Goal: Transaction & Acquisition: Subscribe to service/newsletter

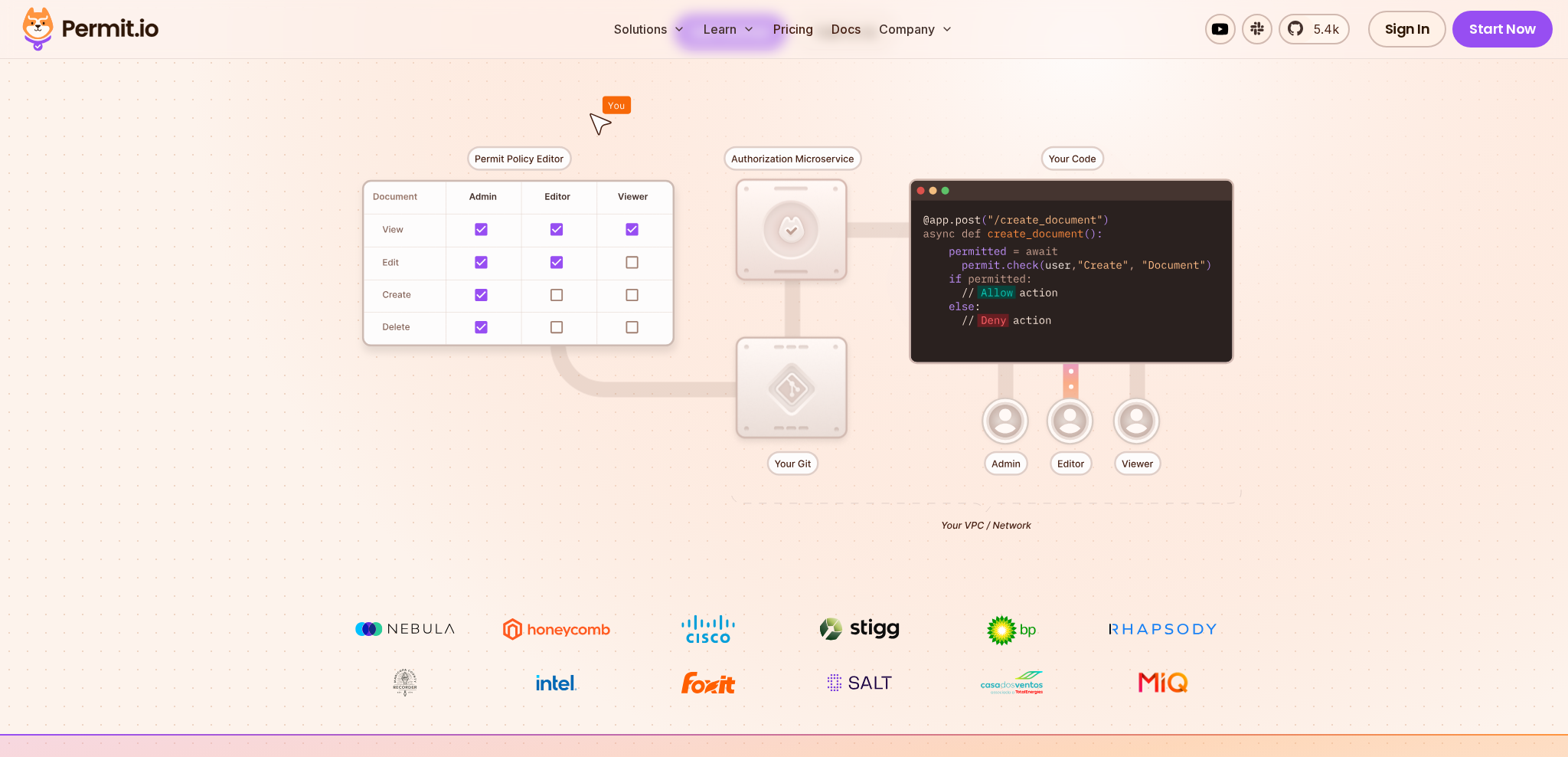
scroll to position [317, 0]
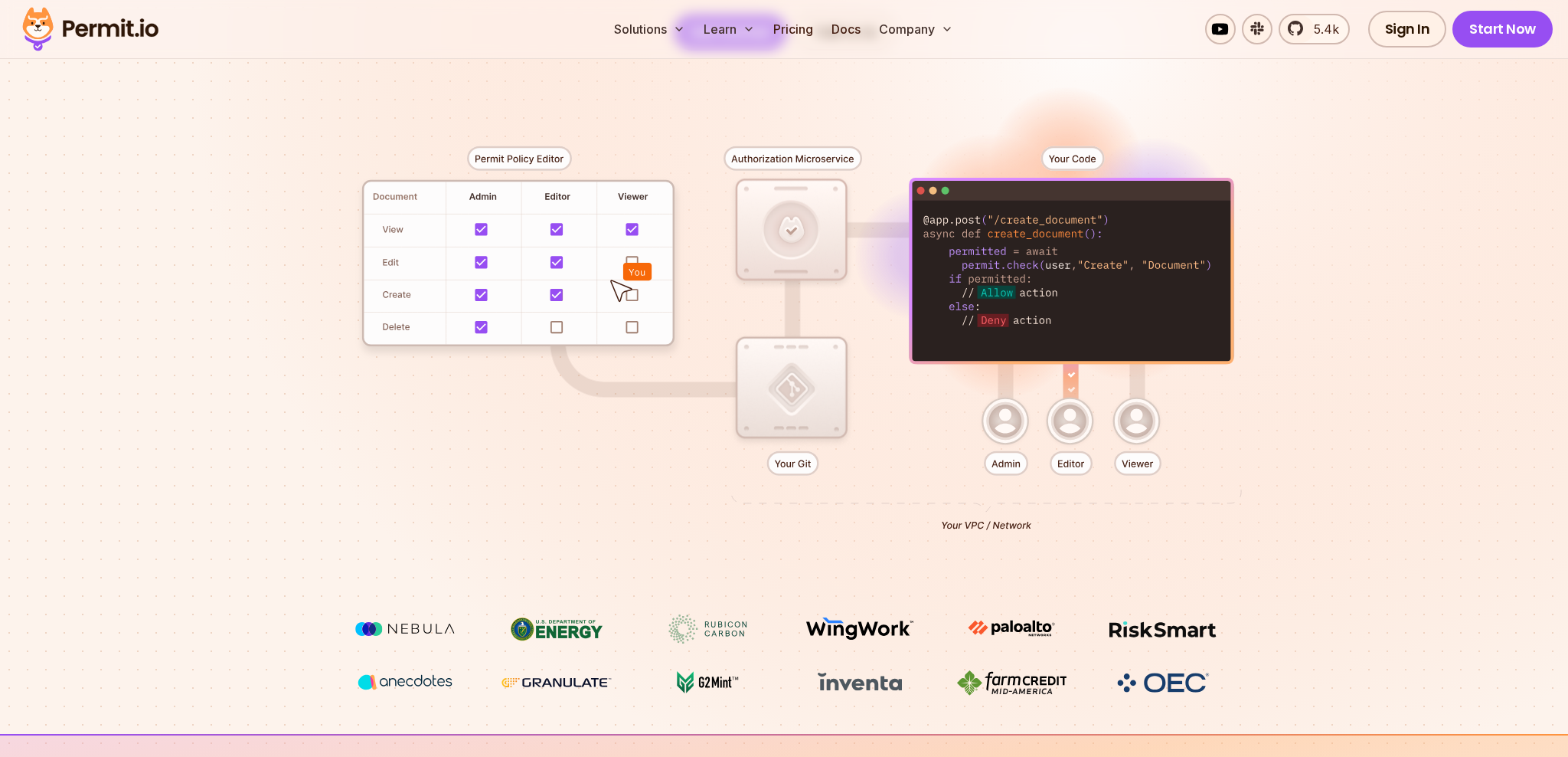
click at [532, 157] on div at bounding box center [784, 332] width 1072 height 564
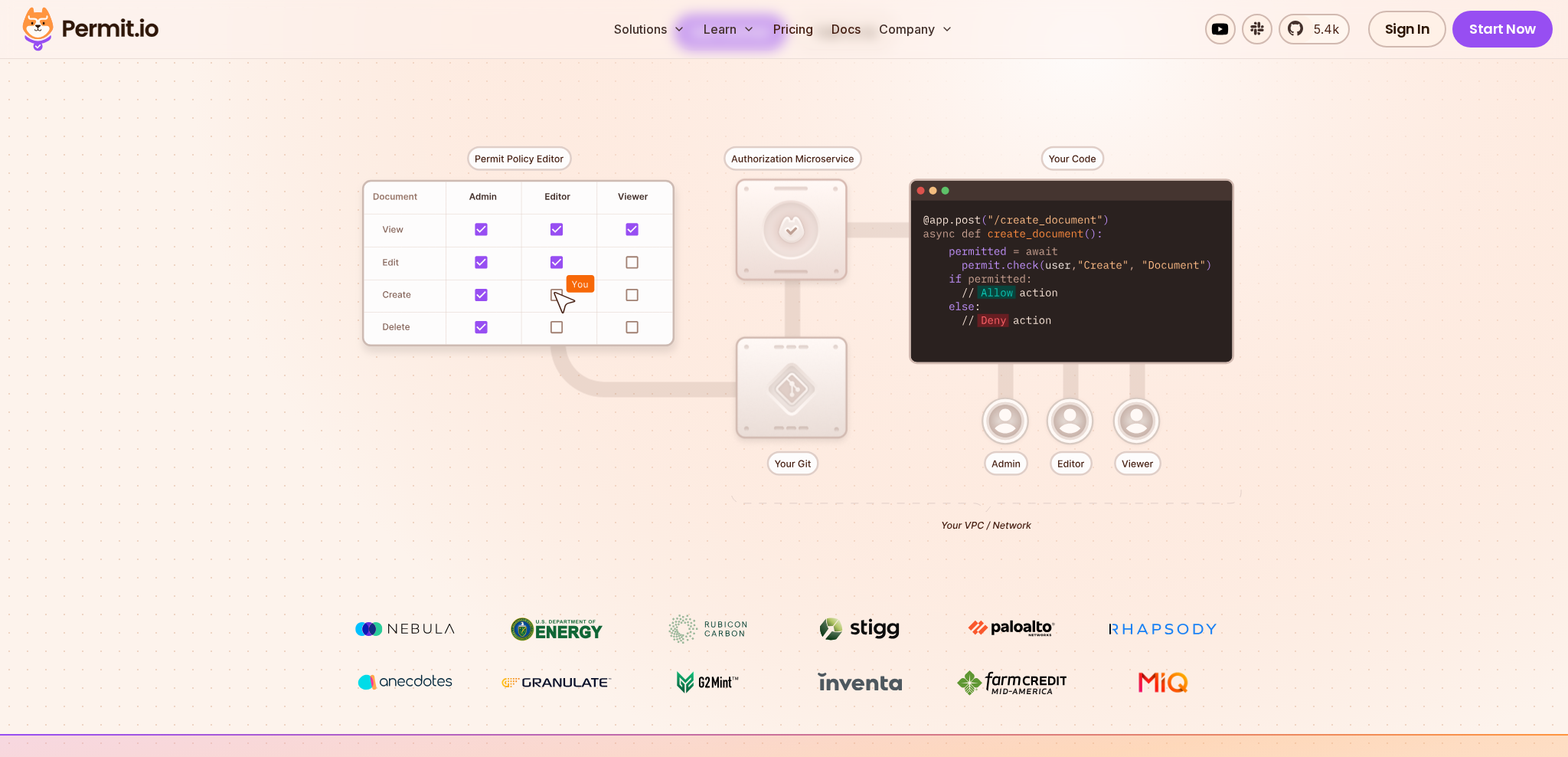
click at [1341, 349] on section "Permissions for The AI Era Never build Permissions again. Zero-latency fine-gra…" at bounding box center [784, 228] width 1568 height 1011
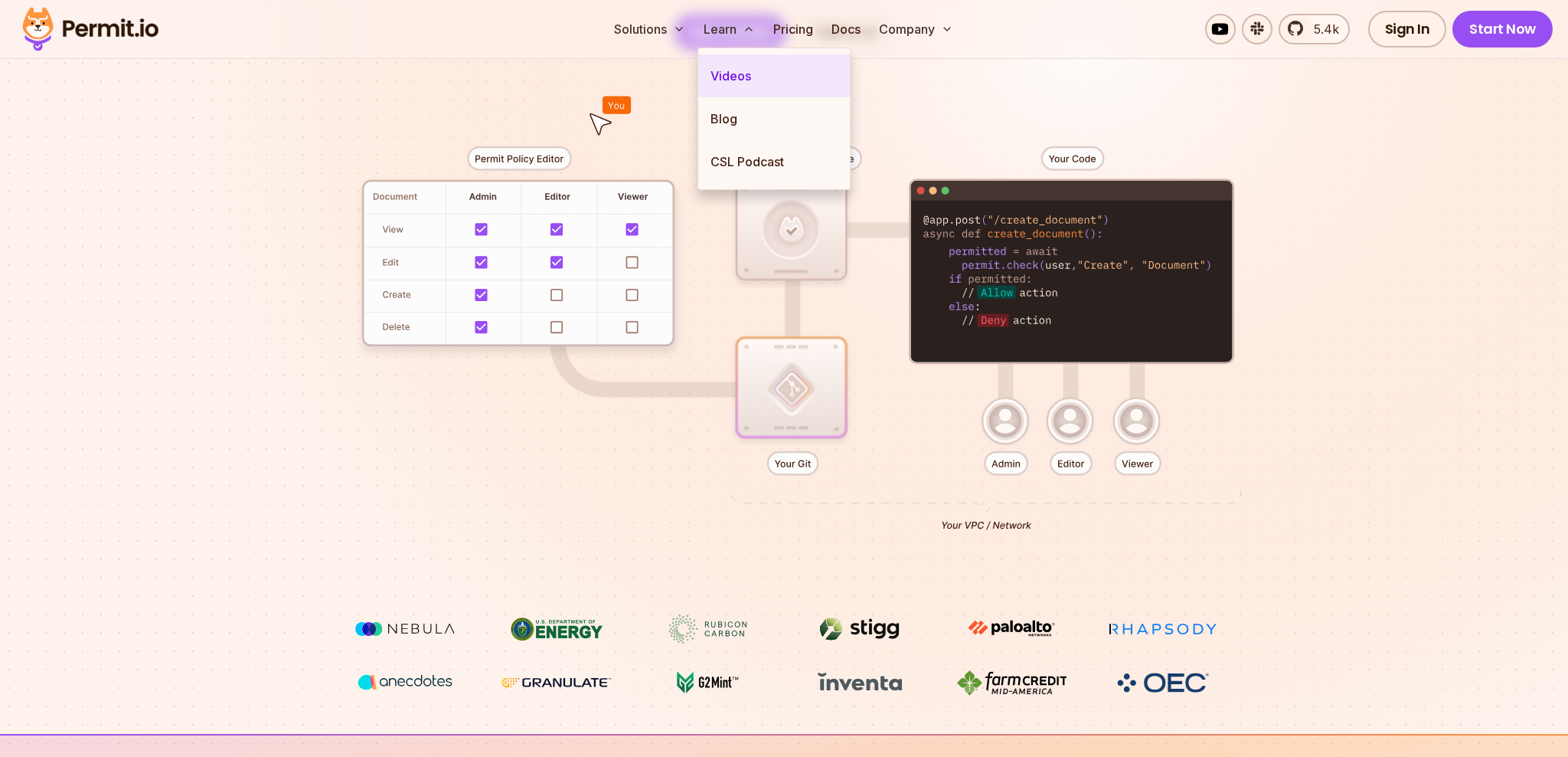
click at [745, 68] on link "Videos" at bounding box center [774, 76] width 151 height 43
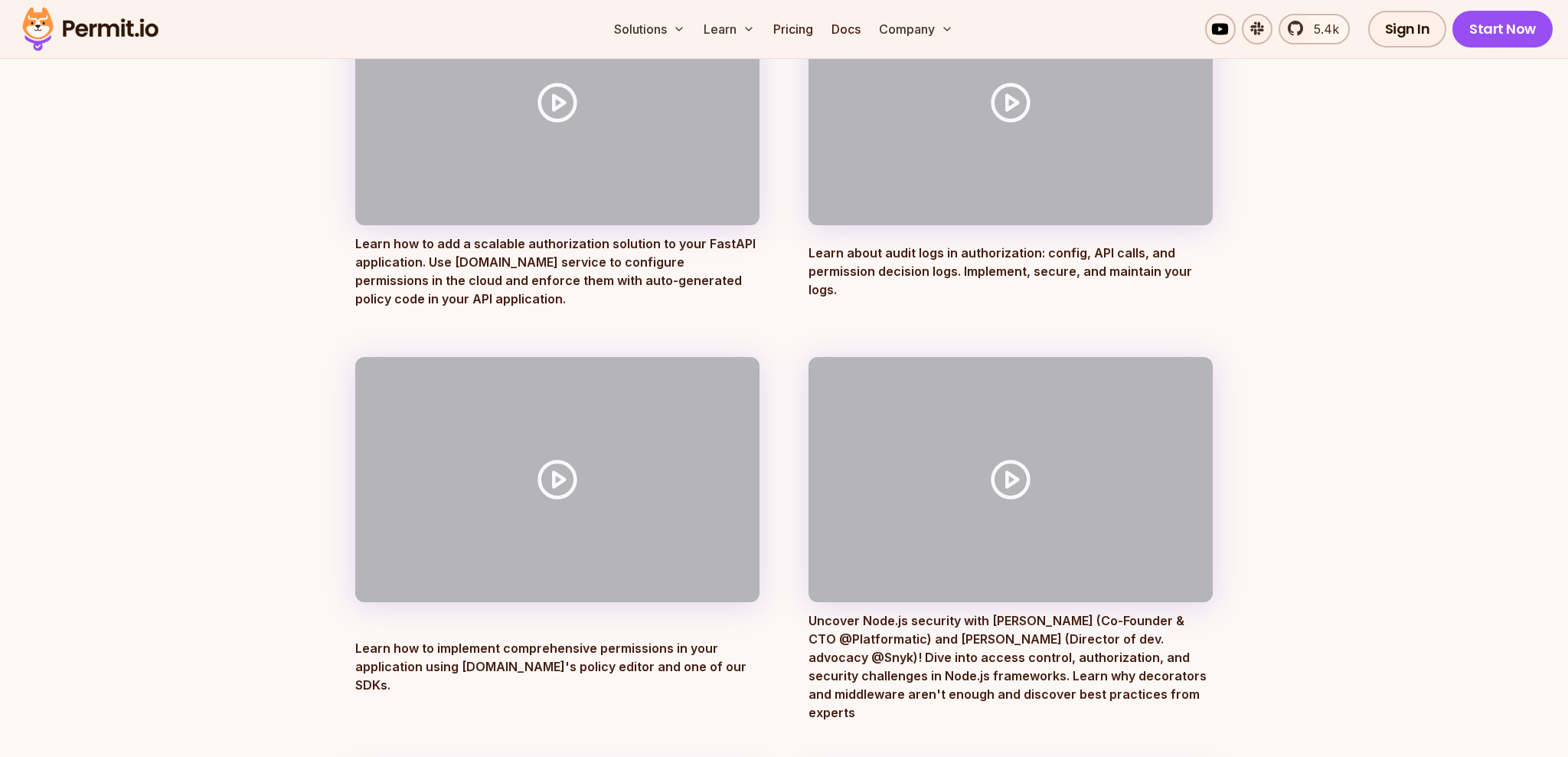
scroll to position [634, 0]
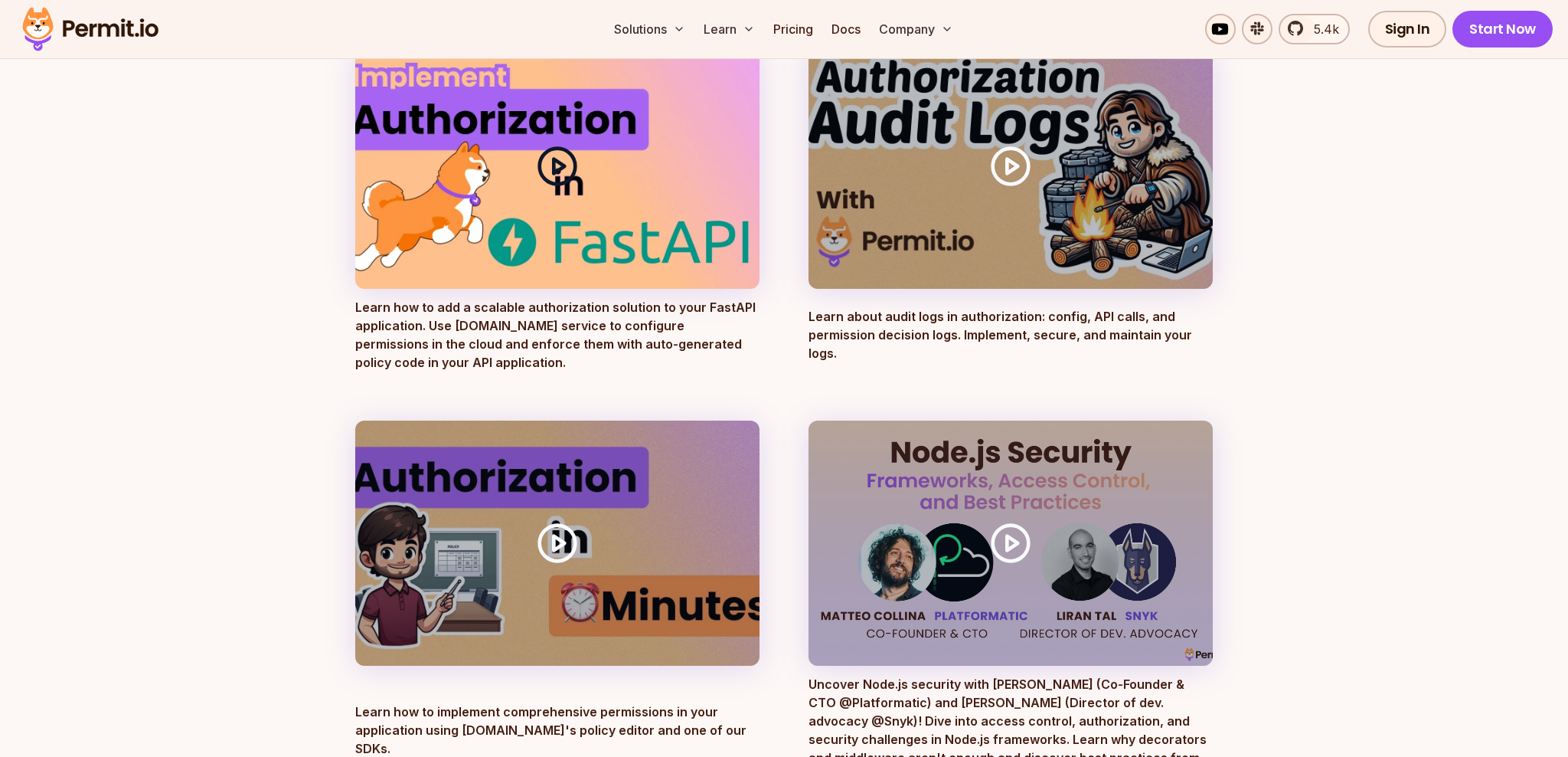
click at [570, 187] on icon at bounding box center [557, 166] width 43 height 43
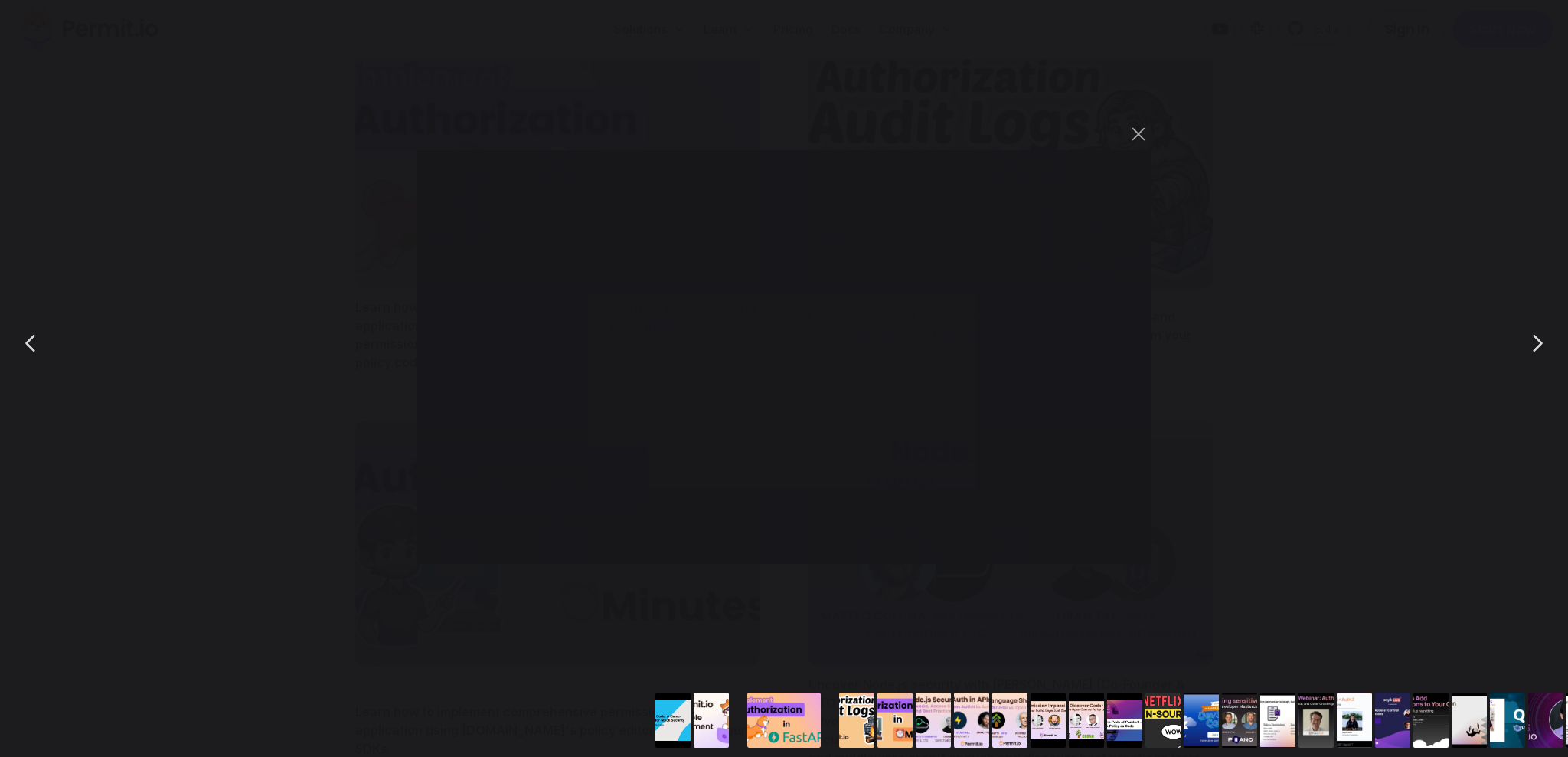
click at [1335, 332] on div "You can close this modal content with the ESC key" at bounding box center [784, 343] width 1568 height 686
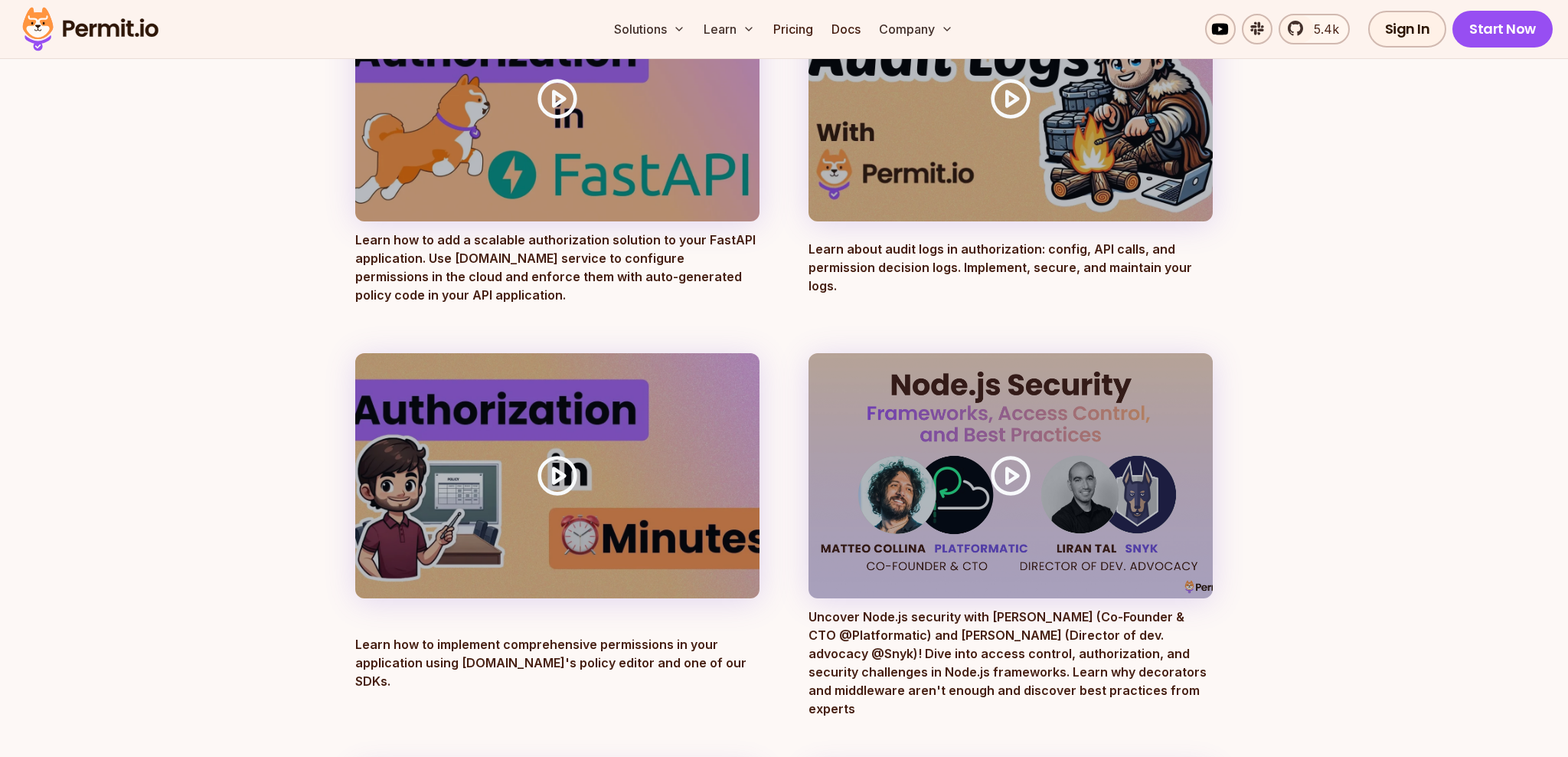
scroll to position [740, 0]
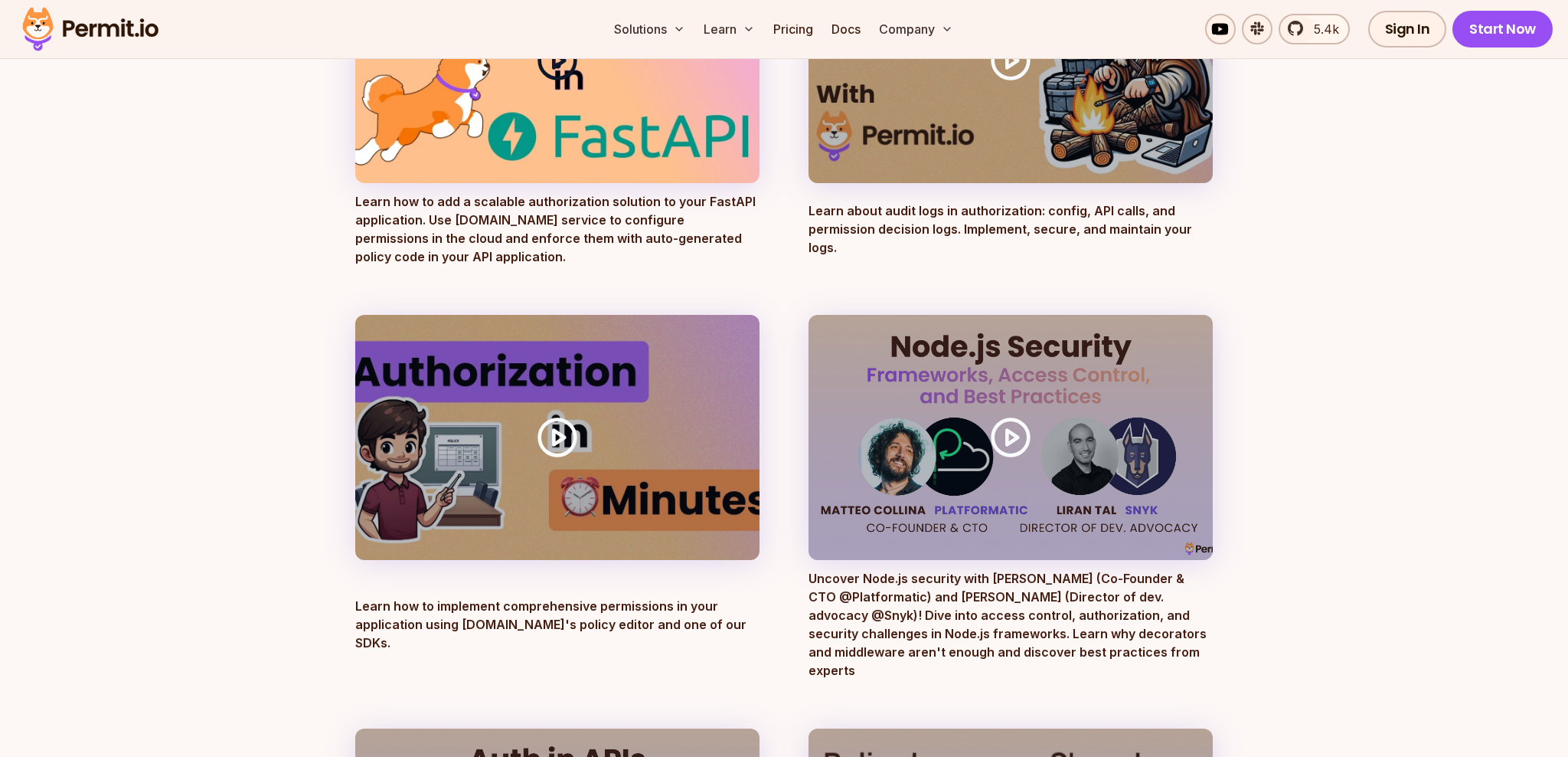
click at [609, 103] on div at bounding box center [557, 61] width 404 height 245
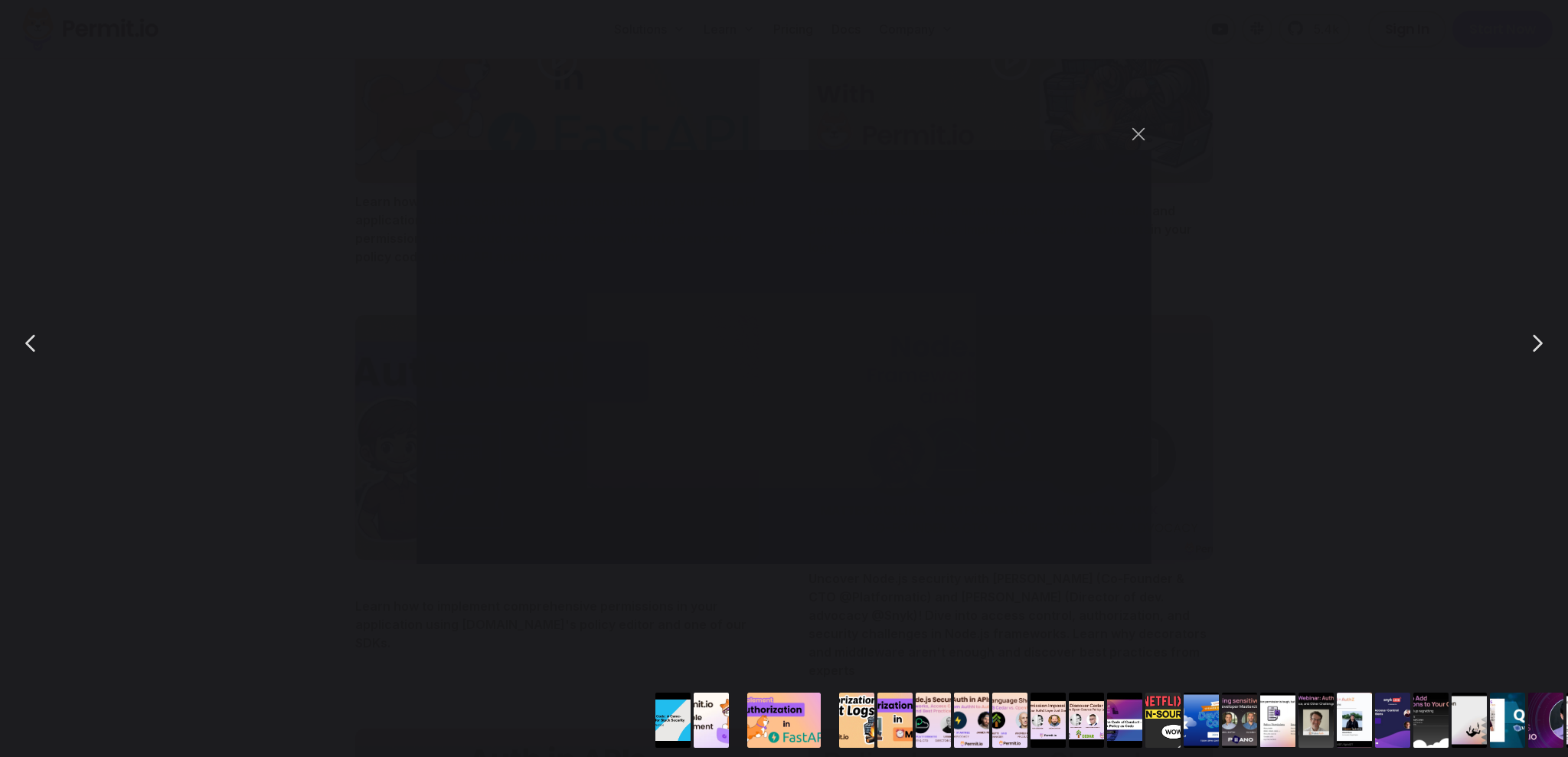
click at [1325, 325] on div "You can close this modal content with the ESC key" at bounding box center [784, 343] width 1568 height 686
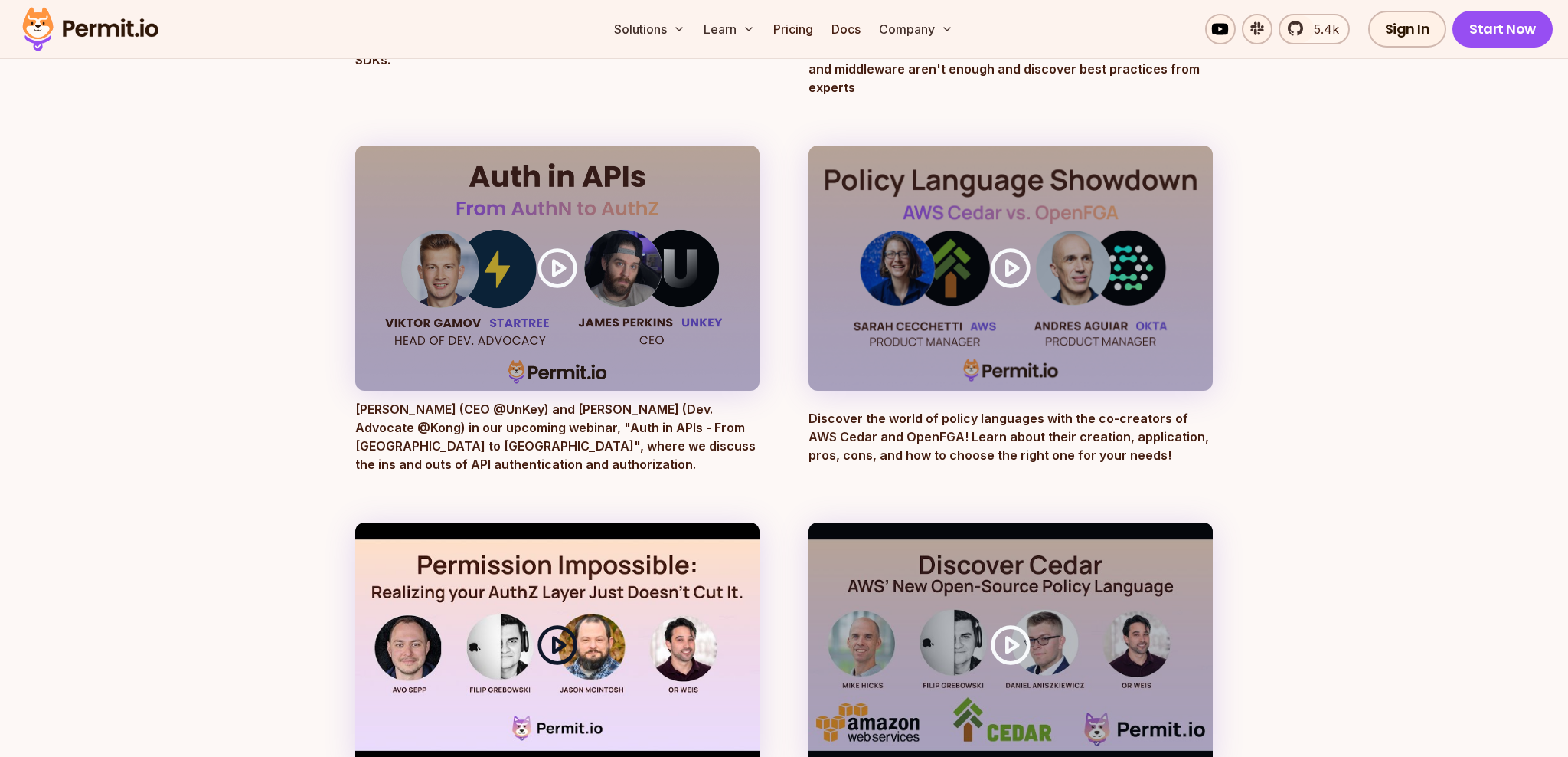
scroll to position [1374, 0]
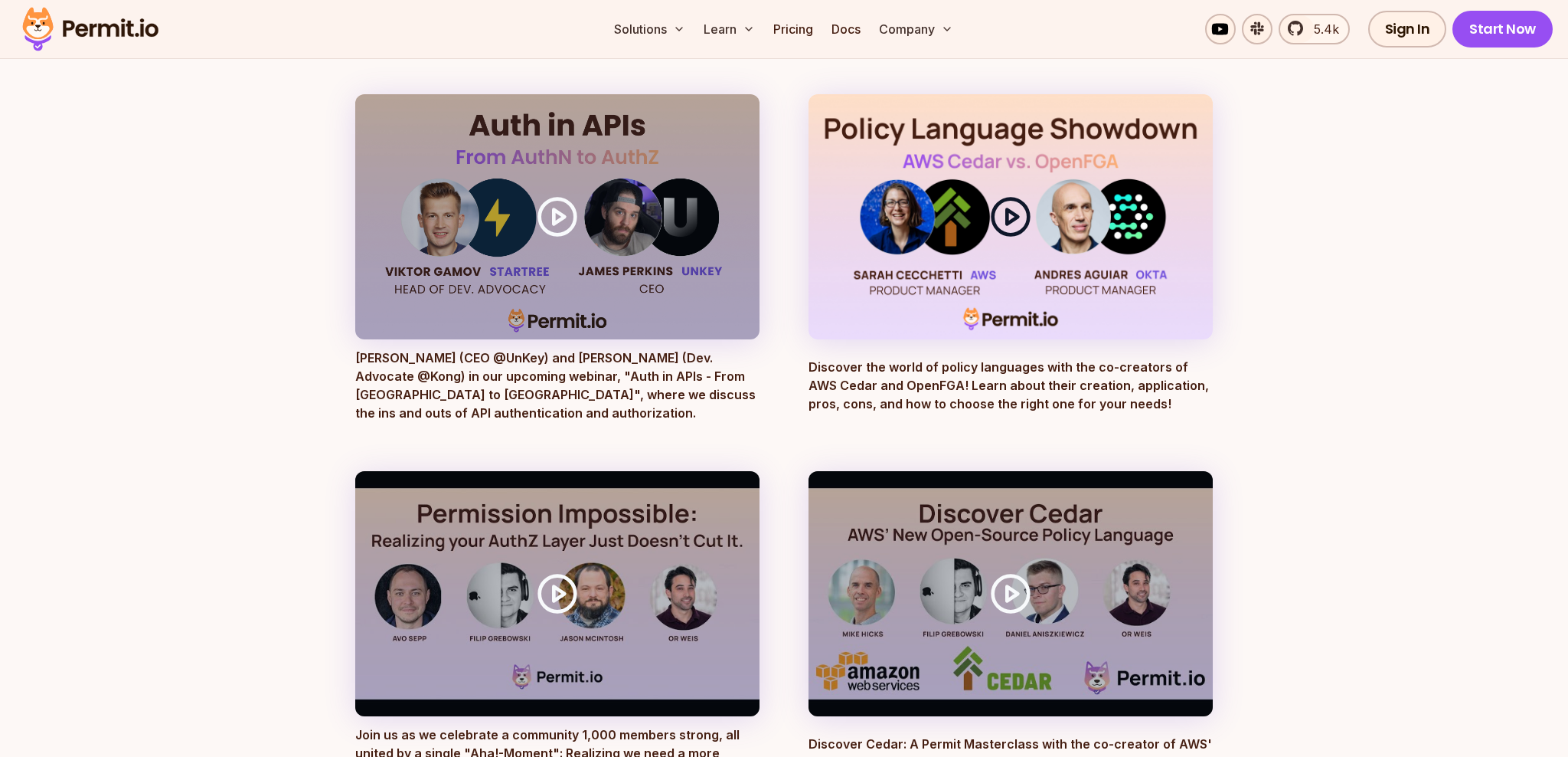
click at [994, 207] on circle at bounding box center [1011, 216] width 36 height 36
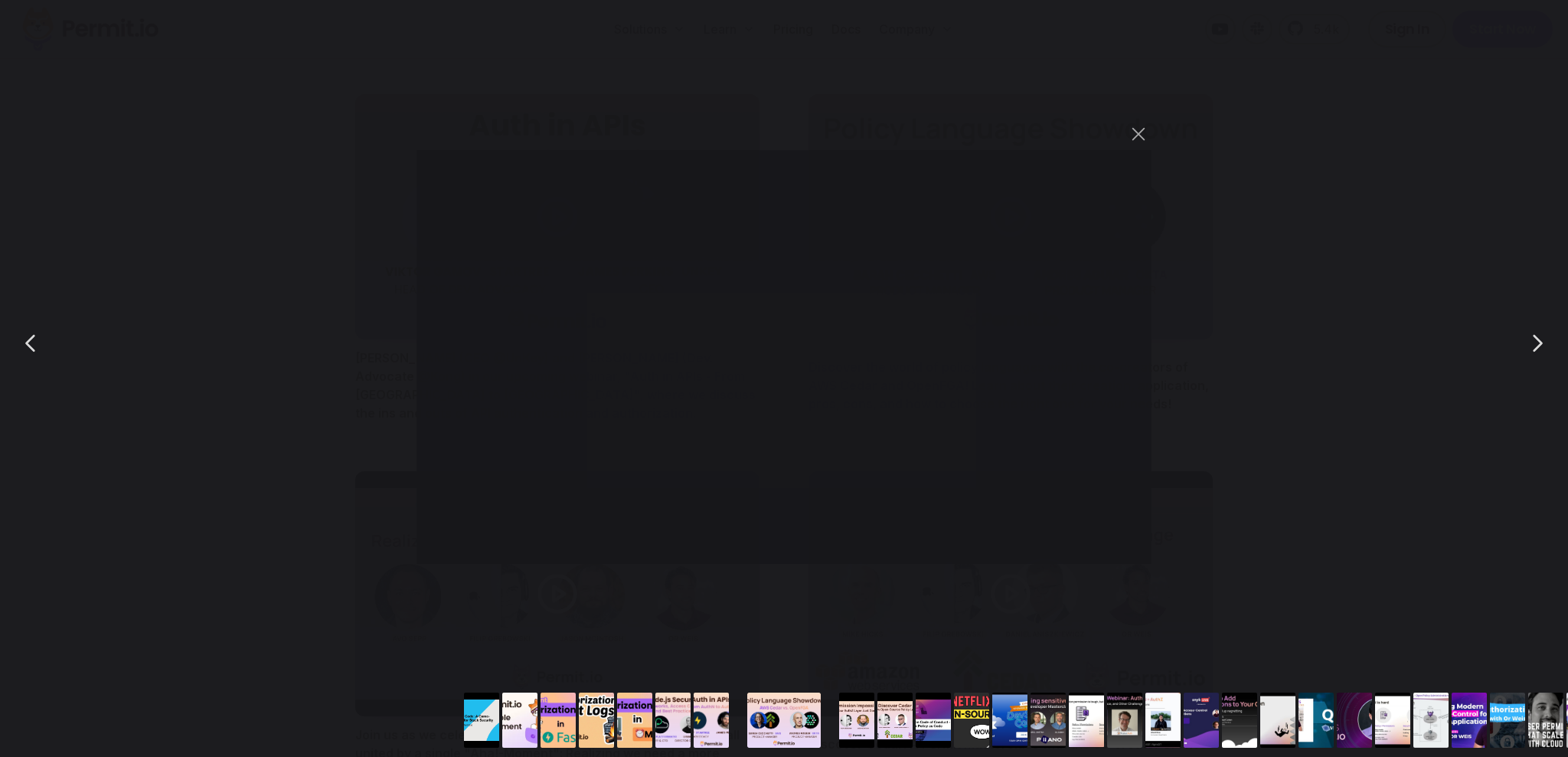
click at [1266, 409] on div "You can close this modal content with the ESC key" at bounding box center [784, 343] width 1568 height 686
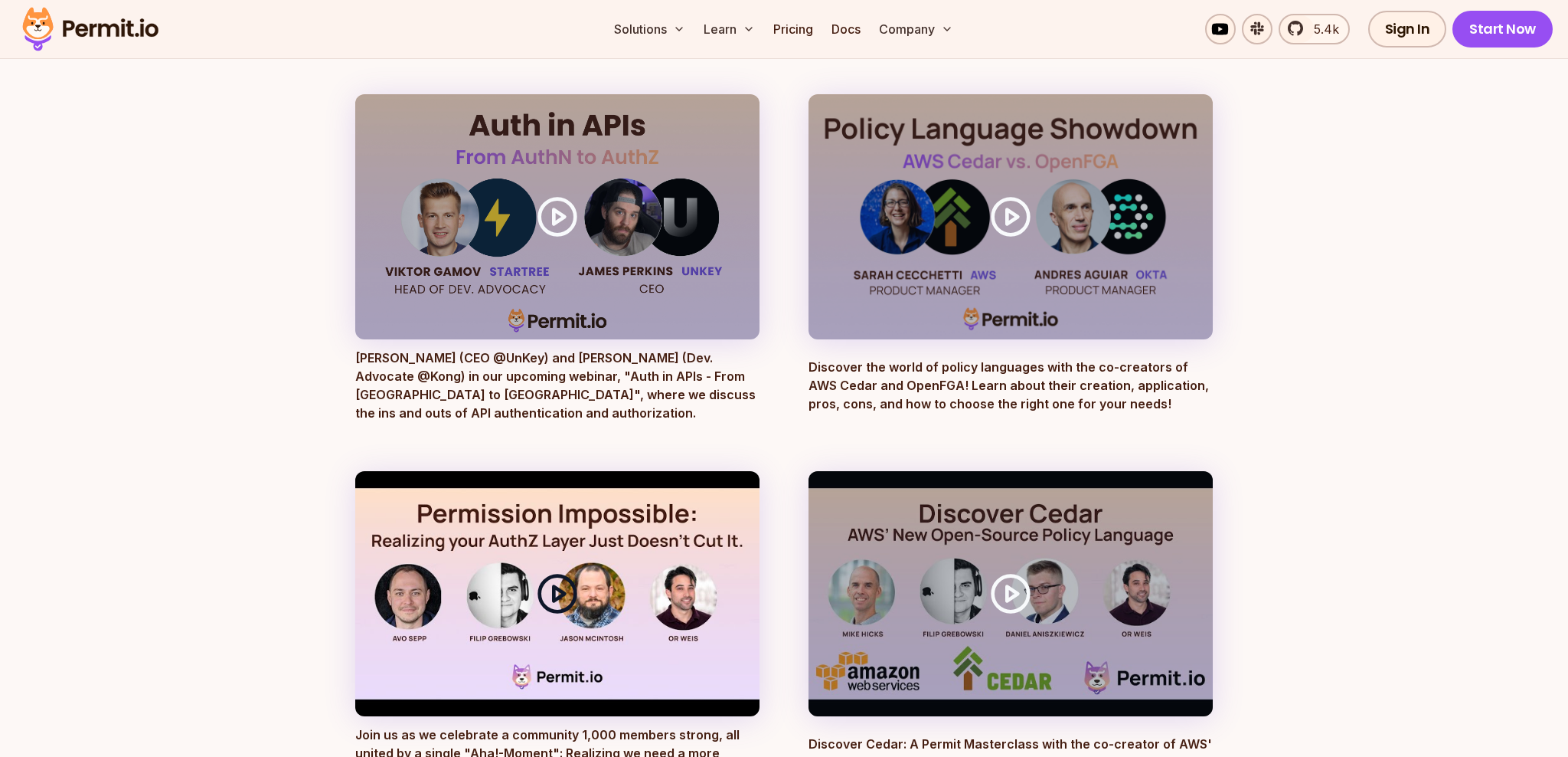
click at [579, 595] on div at bounding box center [557, 593] width 404 height 245
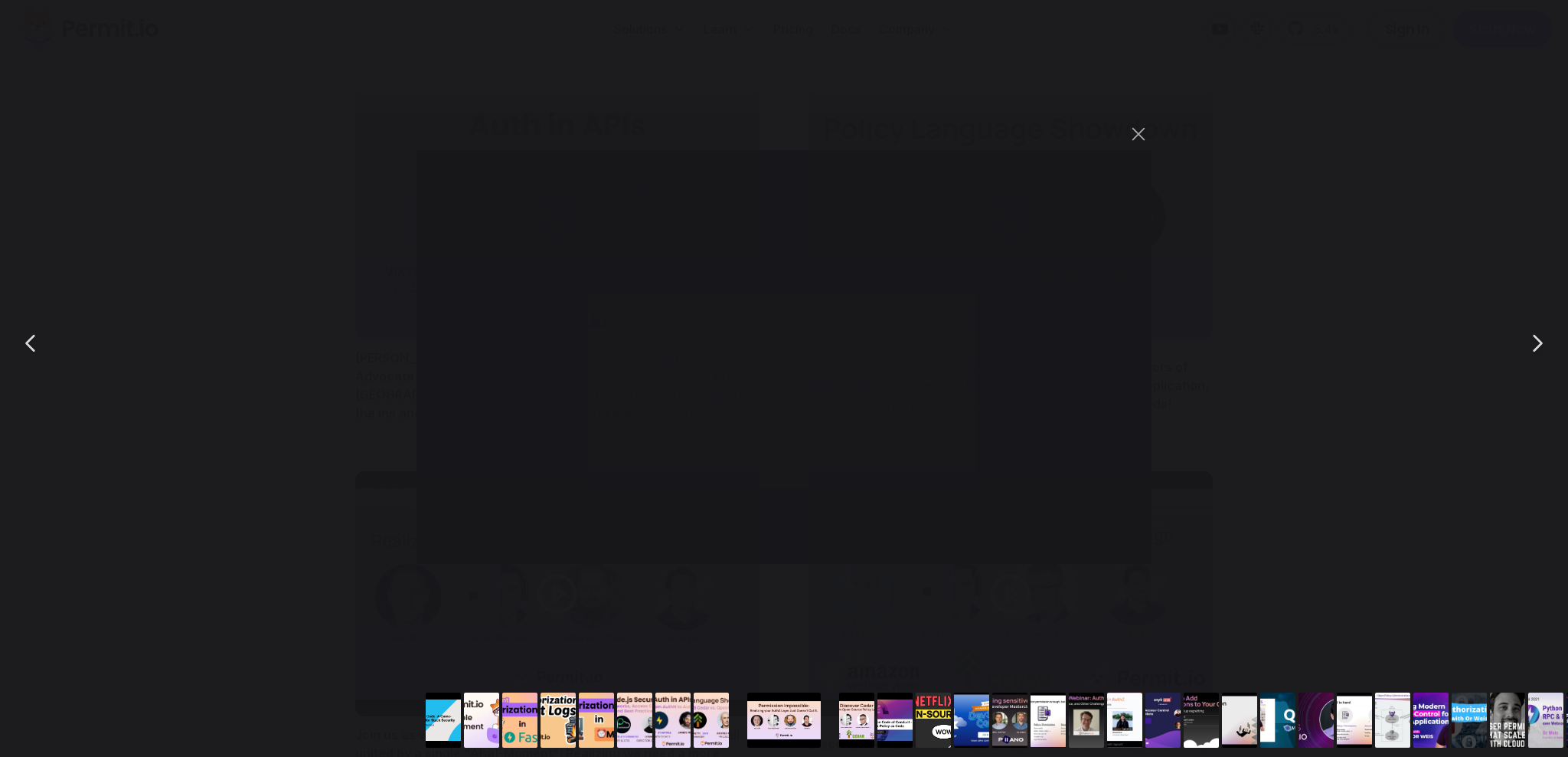
click at [1334, 441] on div "You can close this modal content with the ESC key" at bounding box center [784, 343] width 1568 height 686
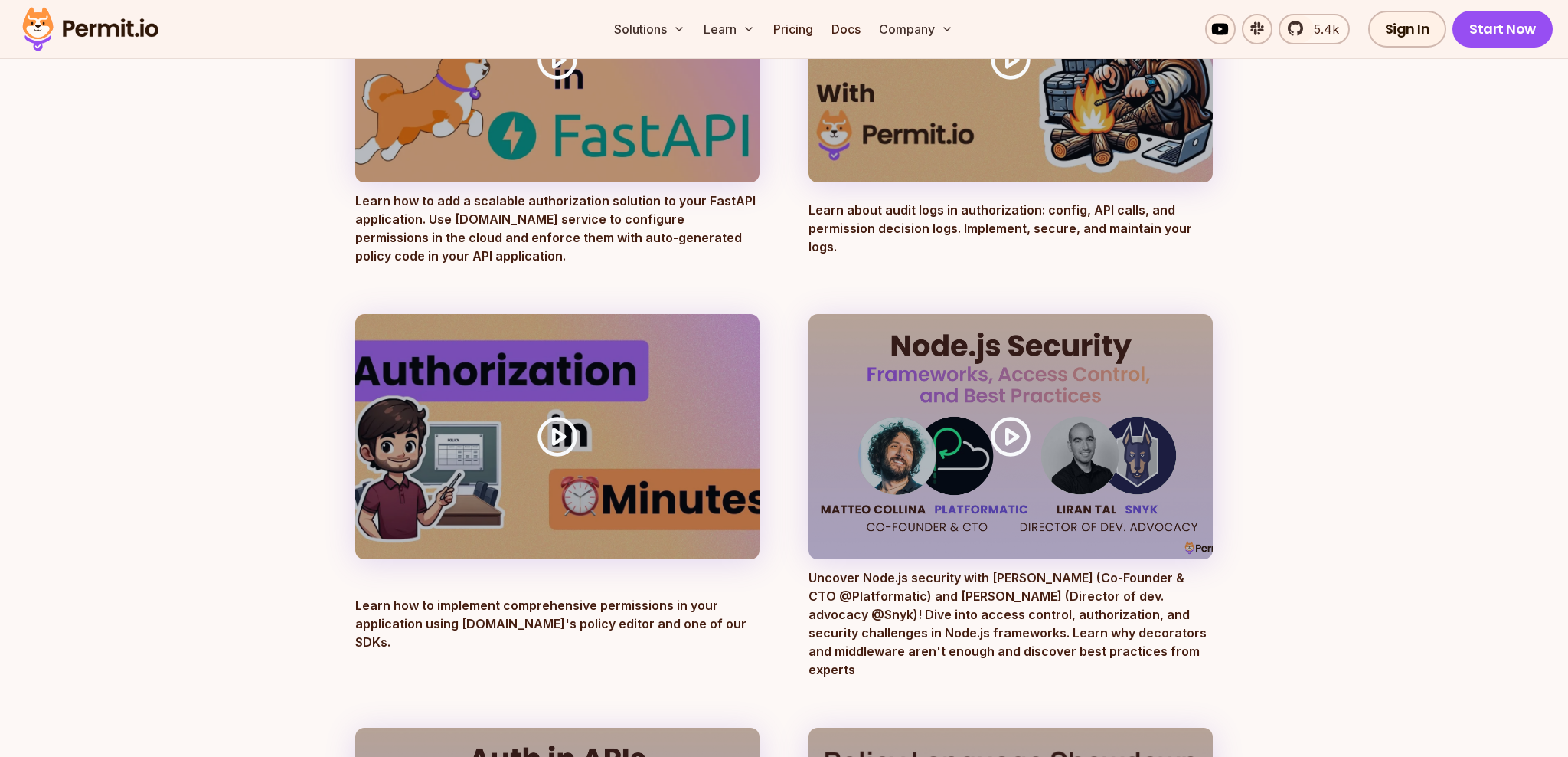
scroll to position [740, 0]
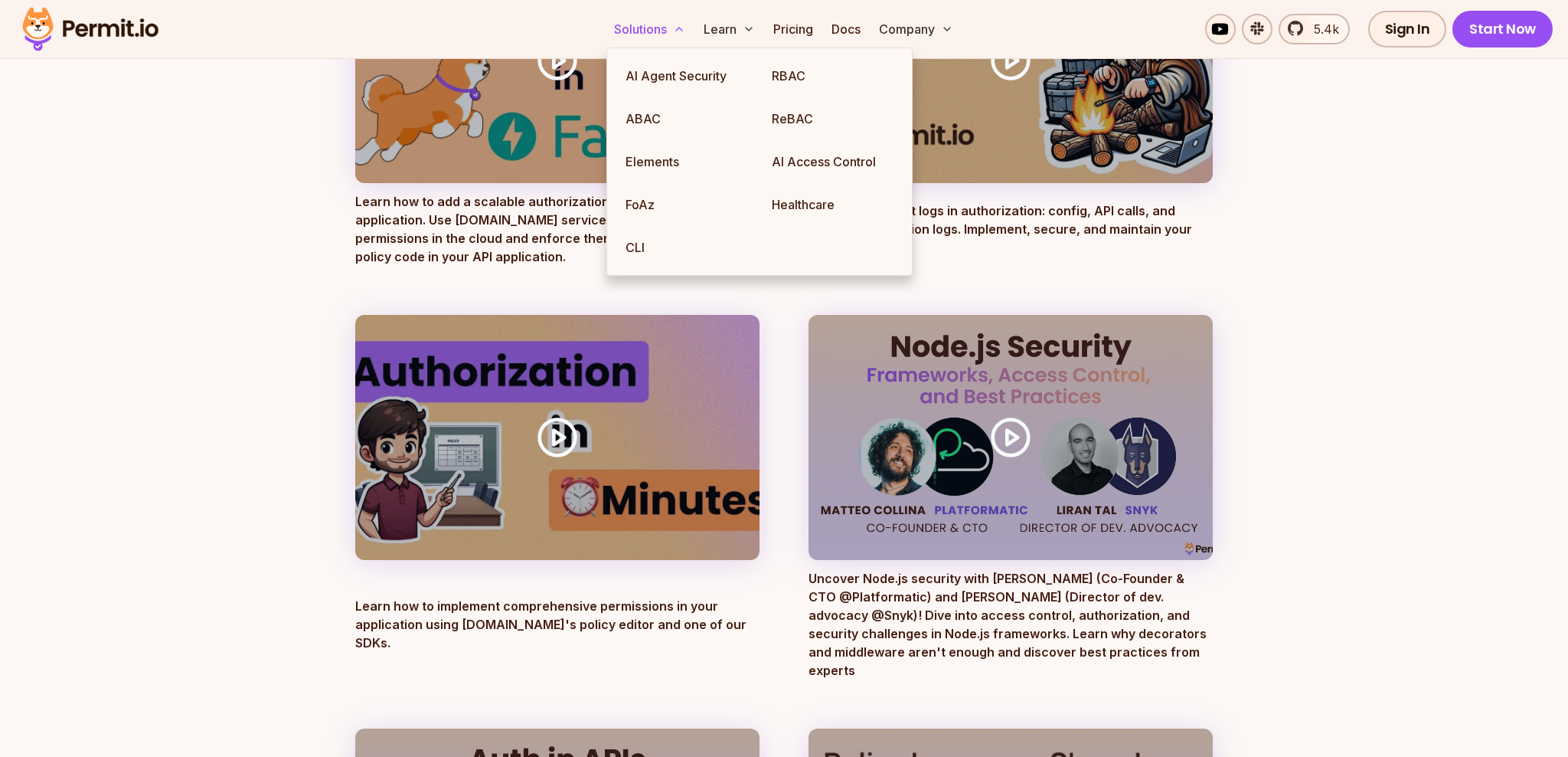
click at [652, 18] on button "Solutions" at bounding box center [650, 29] width 84 height 30
click at [647, 108] on link "ABAC" at bounding box center [686, 118] width 146 height 43
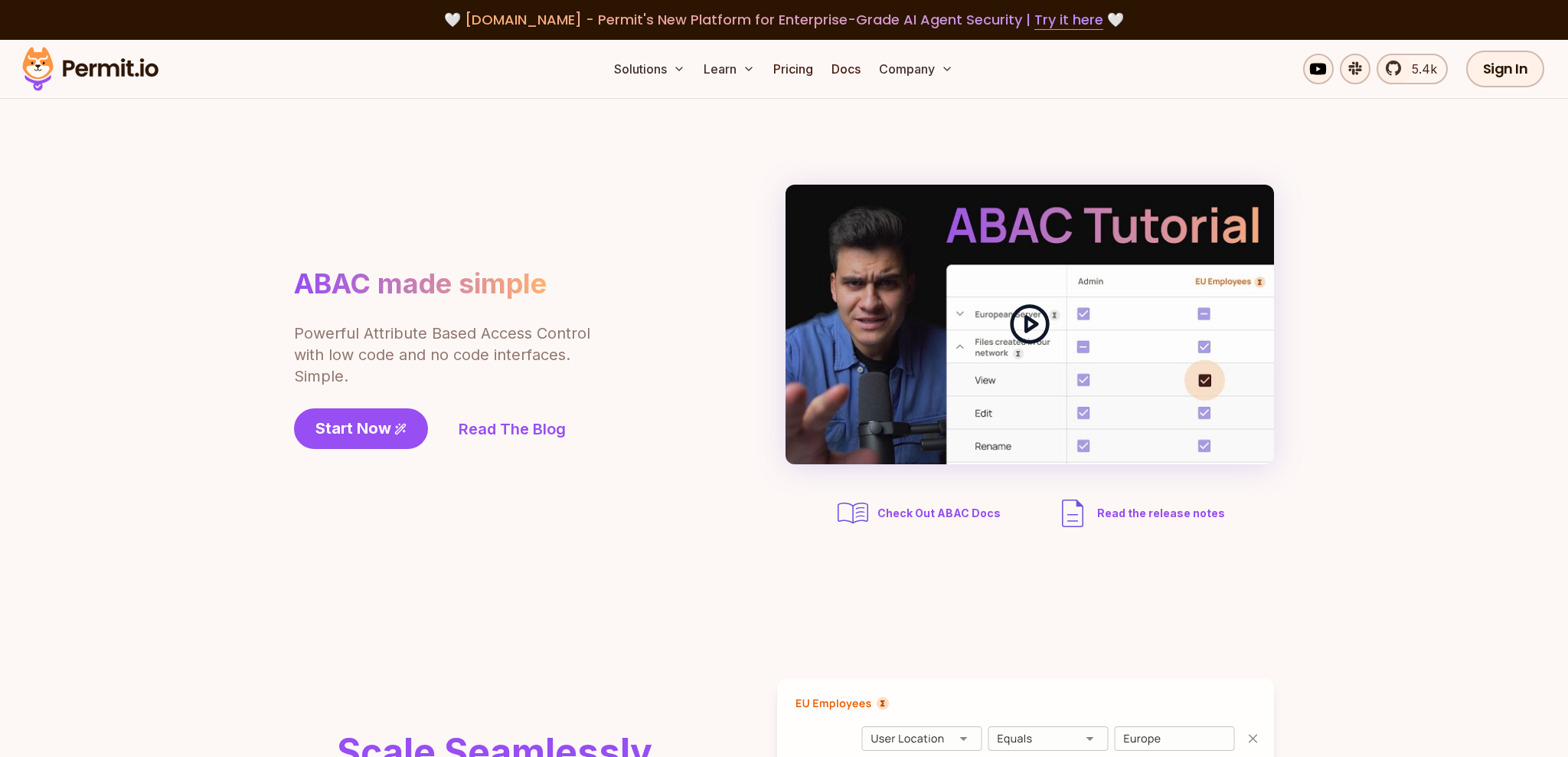
click at [1031, 320] on polygon at bounding box center [1031, 325] width 11 height 15
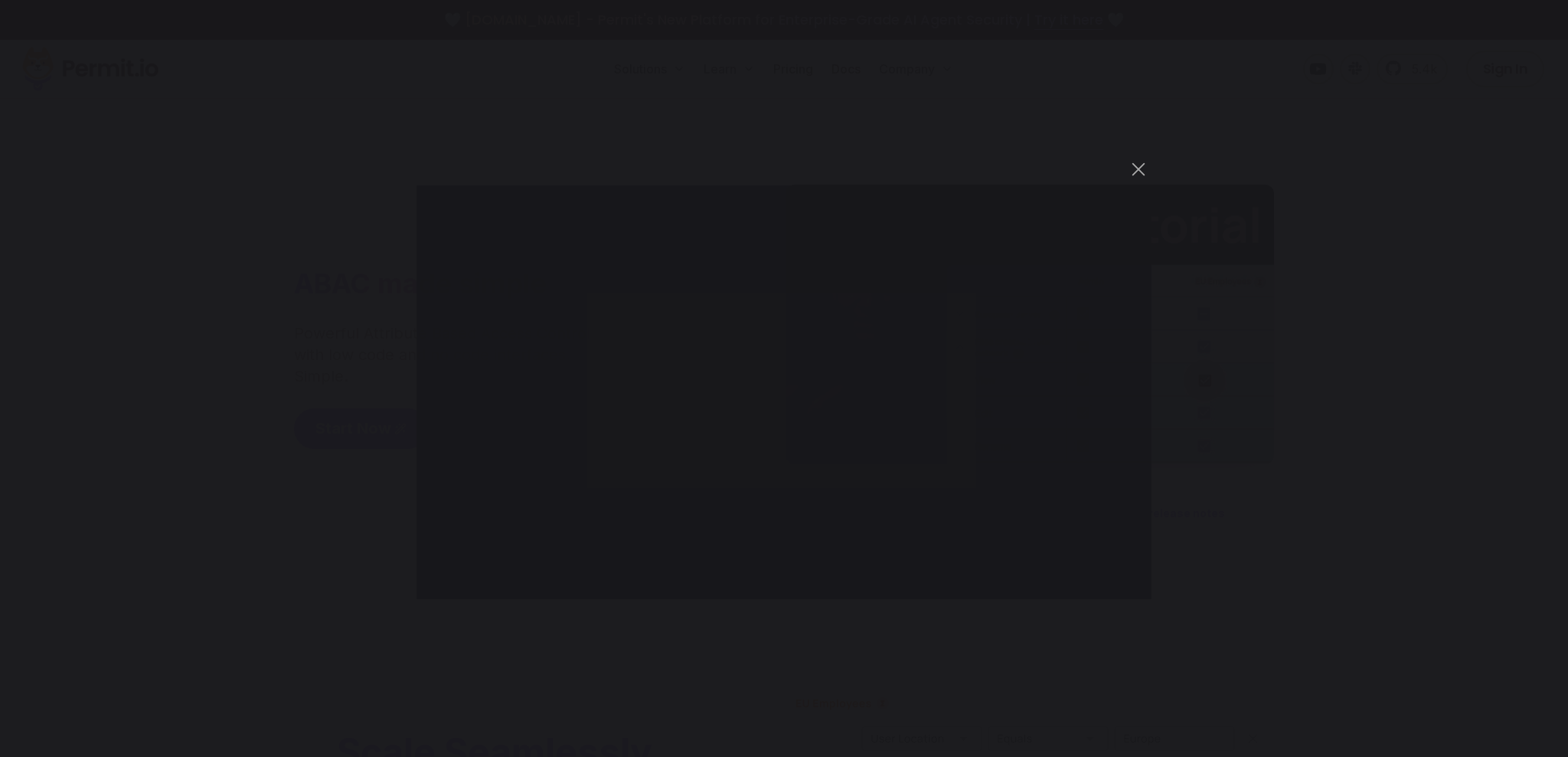
click at [1204, 340] on div "You can close this modal content with the ESC key" at bounding box center [784, 378] width 1568 height 757
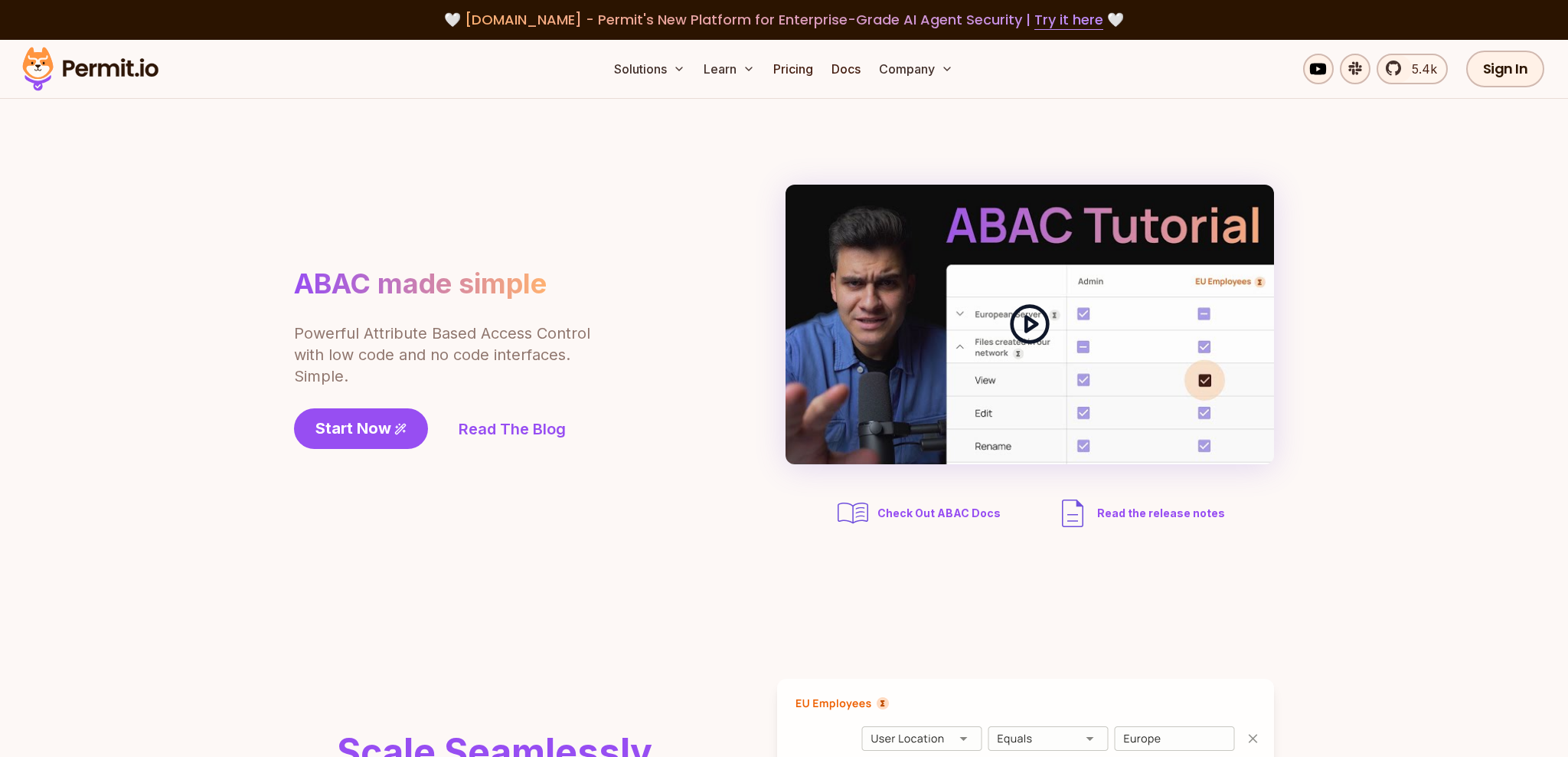
click at [1038, 330] on icon at bounding box center [1030, 324] width 43 height 43
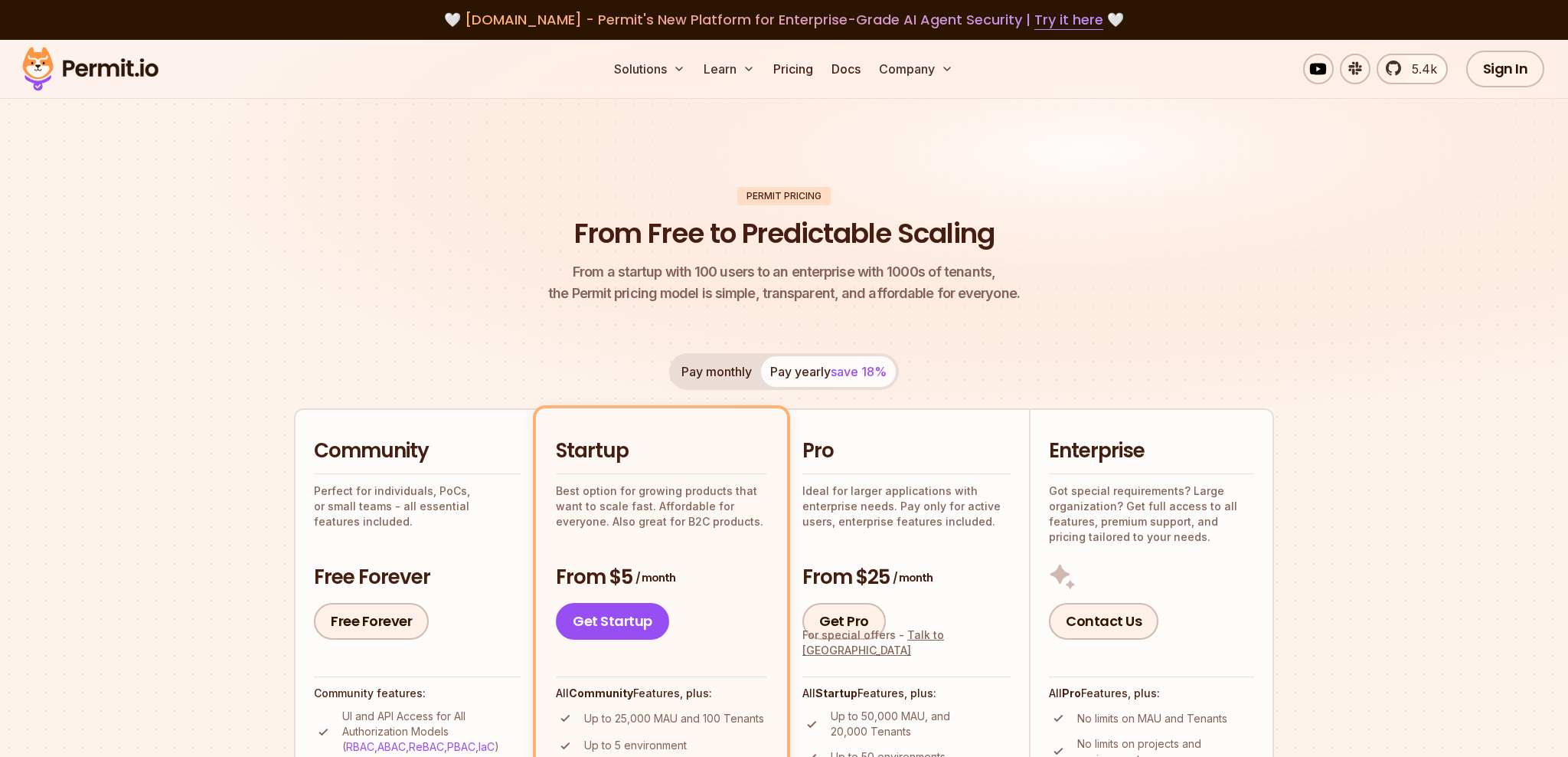
scroll to position [211, 0]
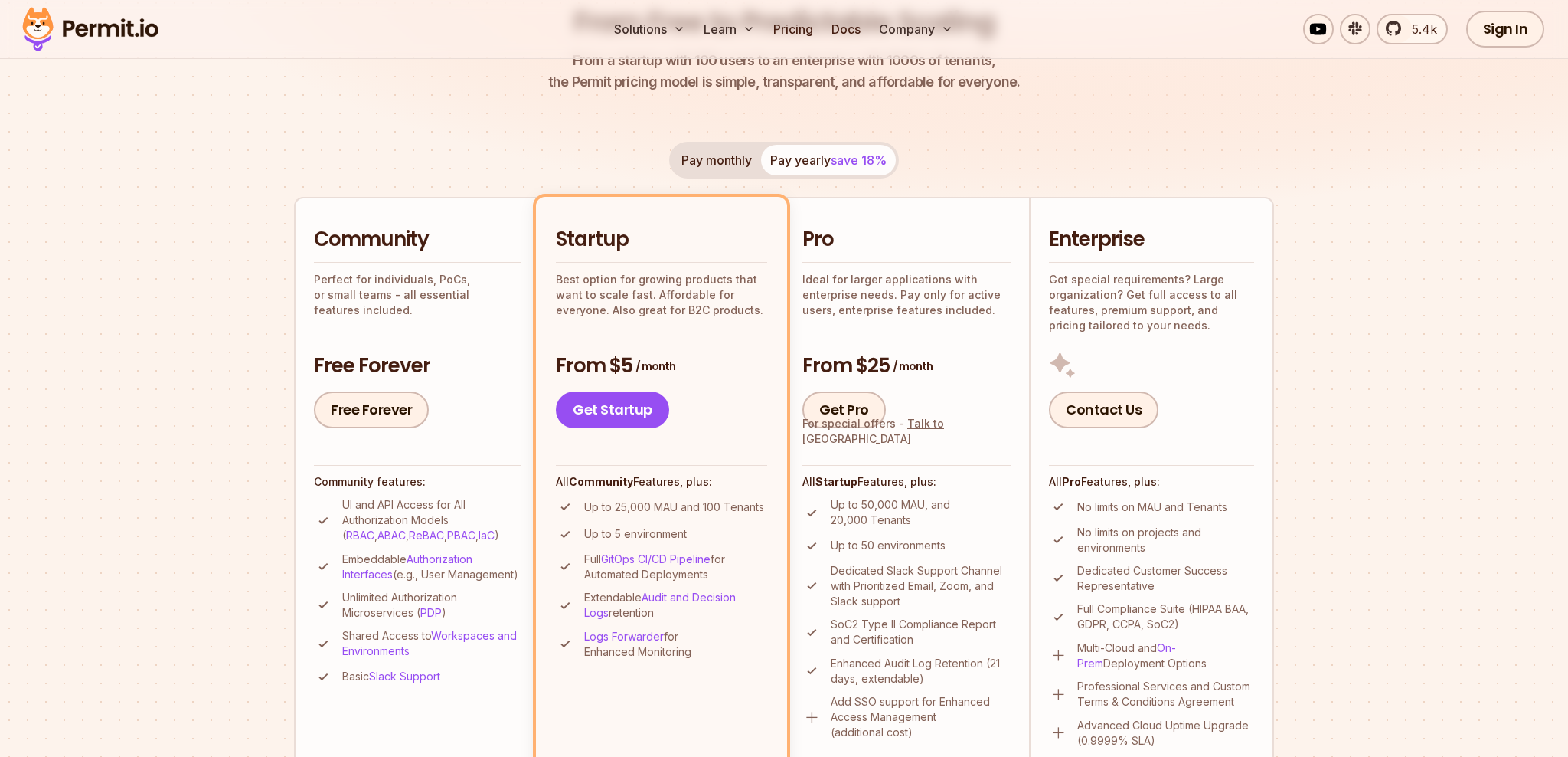
click at [1399, 286] on section "Permit Pricing From Free to Predictable Scaling From a startup with 100 users t…" at bounding box center [784, 657] width 1568 height 1657
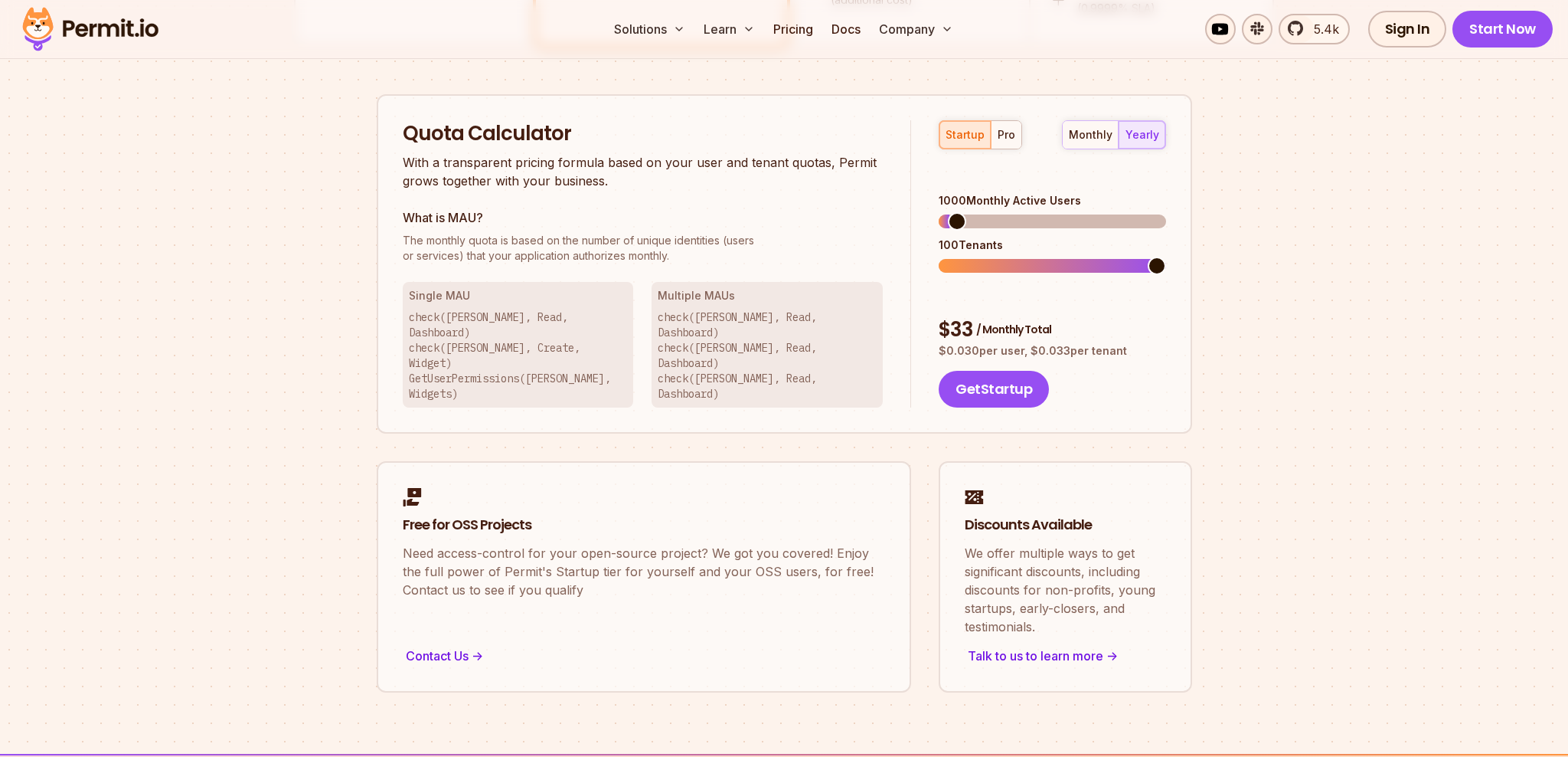
scroll to position [951, 0]
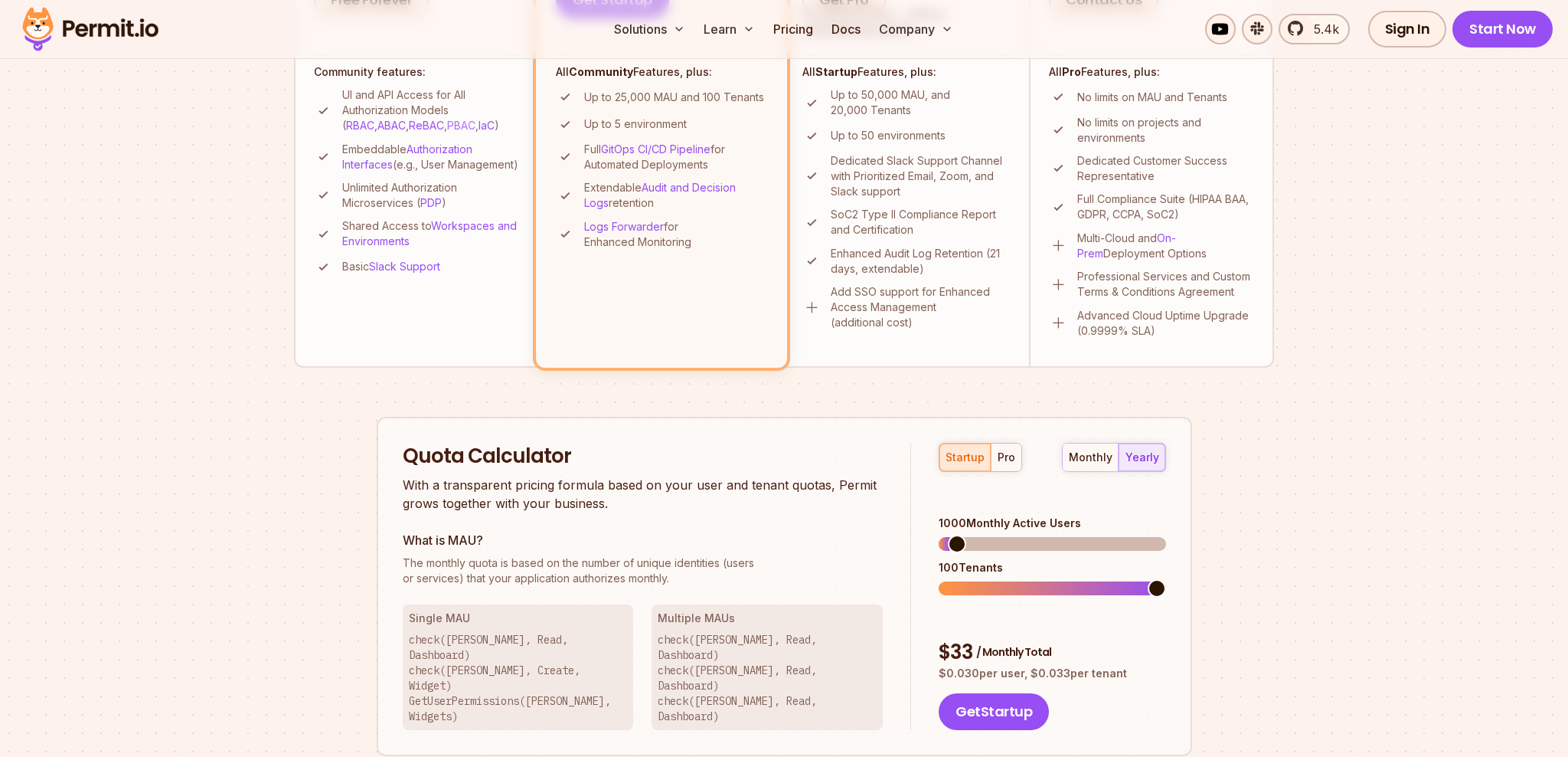
scroll to position [529, 0]
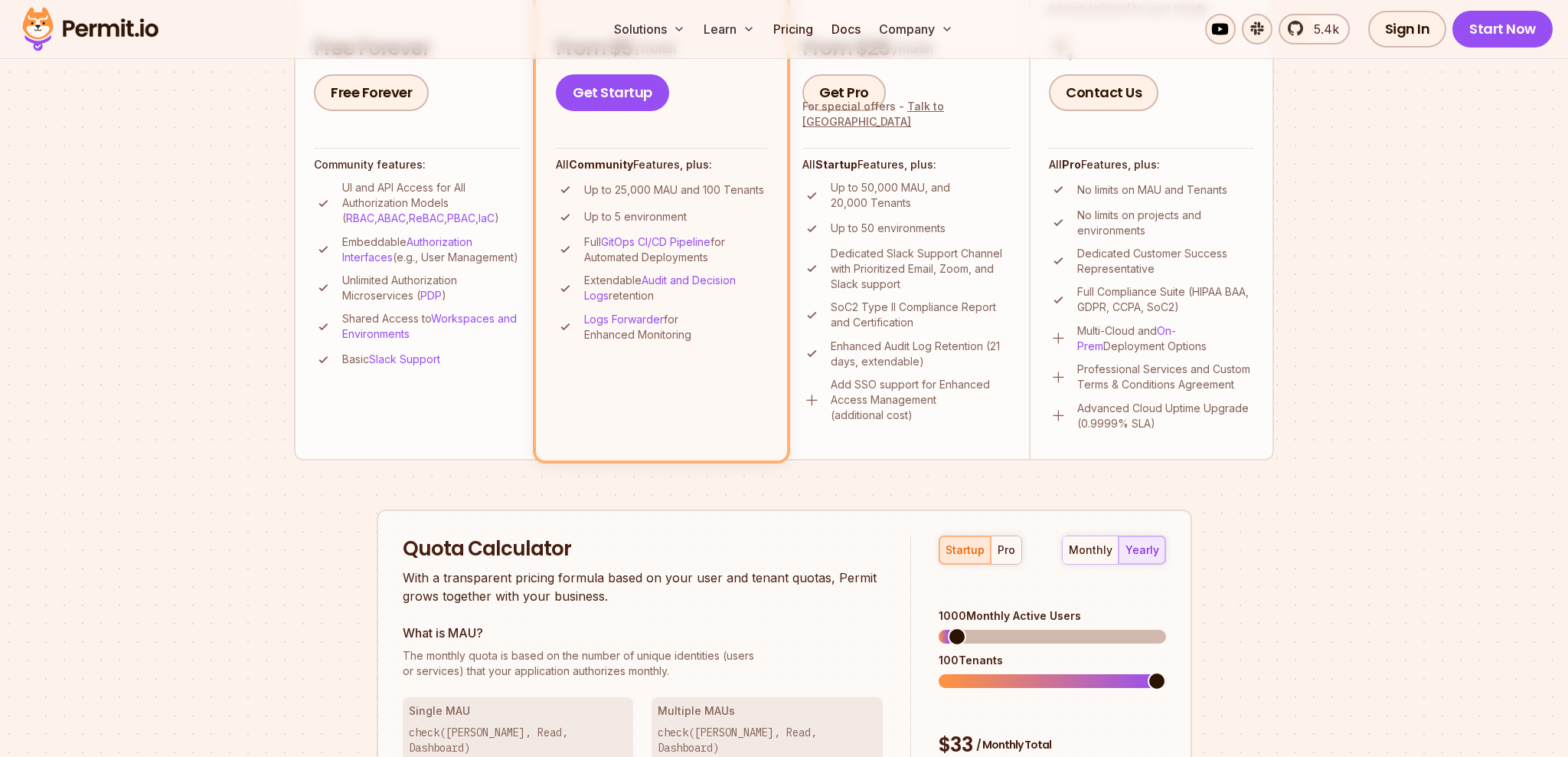
click at [1332, 421] on section "Permit Pricing From Free to Predictable Scaling From a startup with 100 users t…" at bounding box center [784, 340] width 1568 height 1657
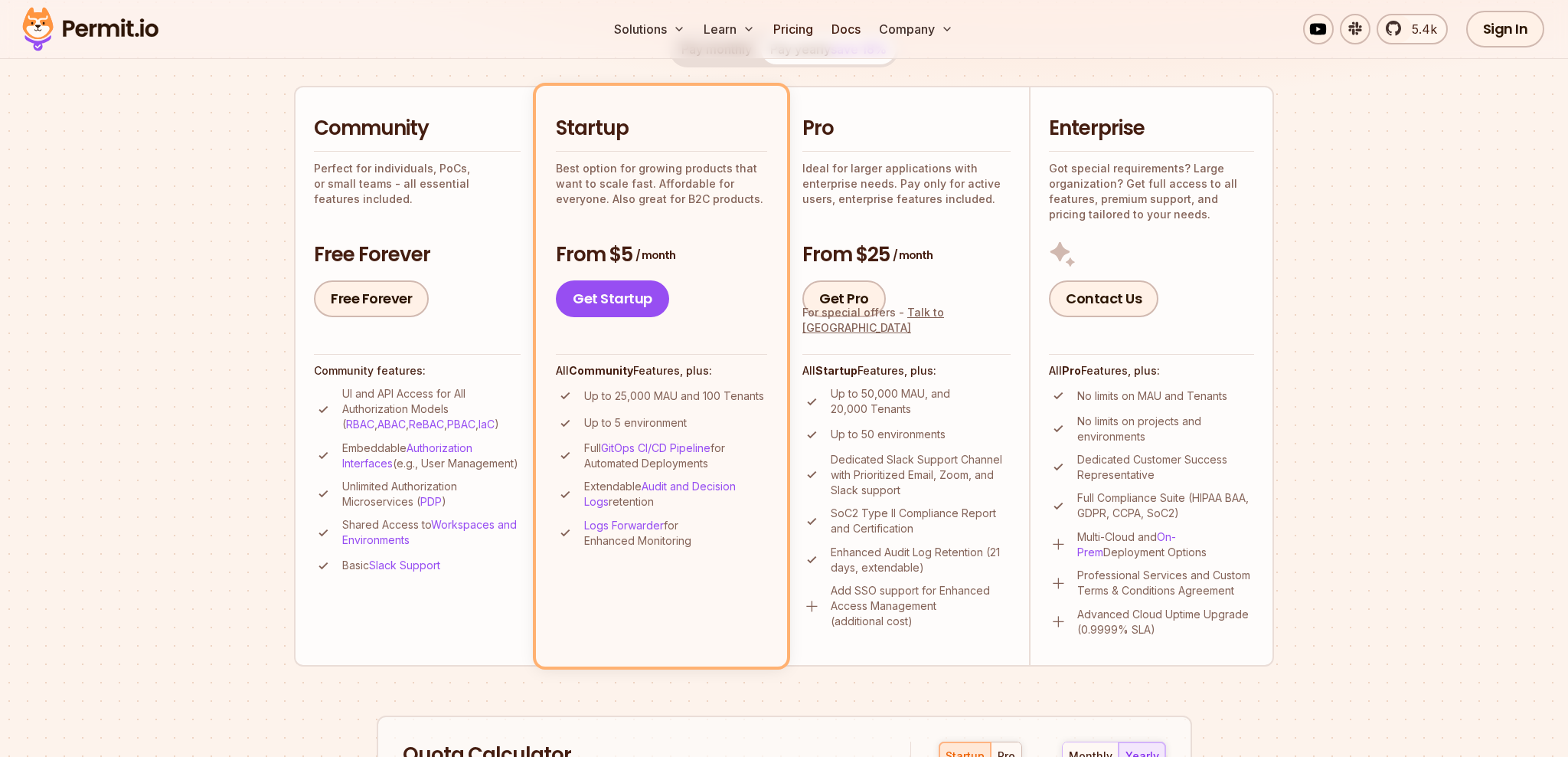
scroll to position [211, 0]
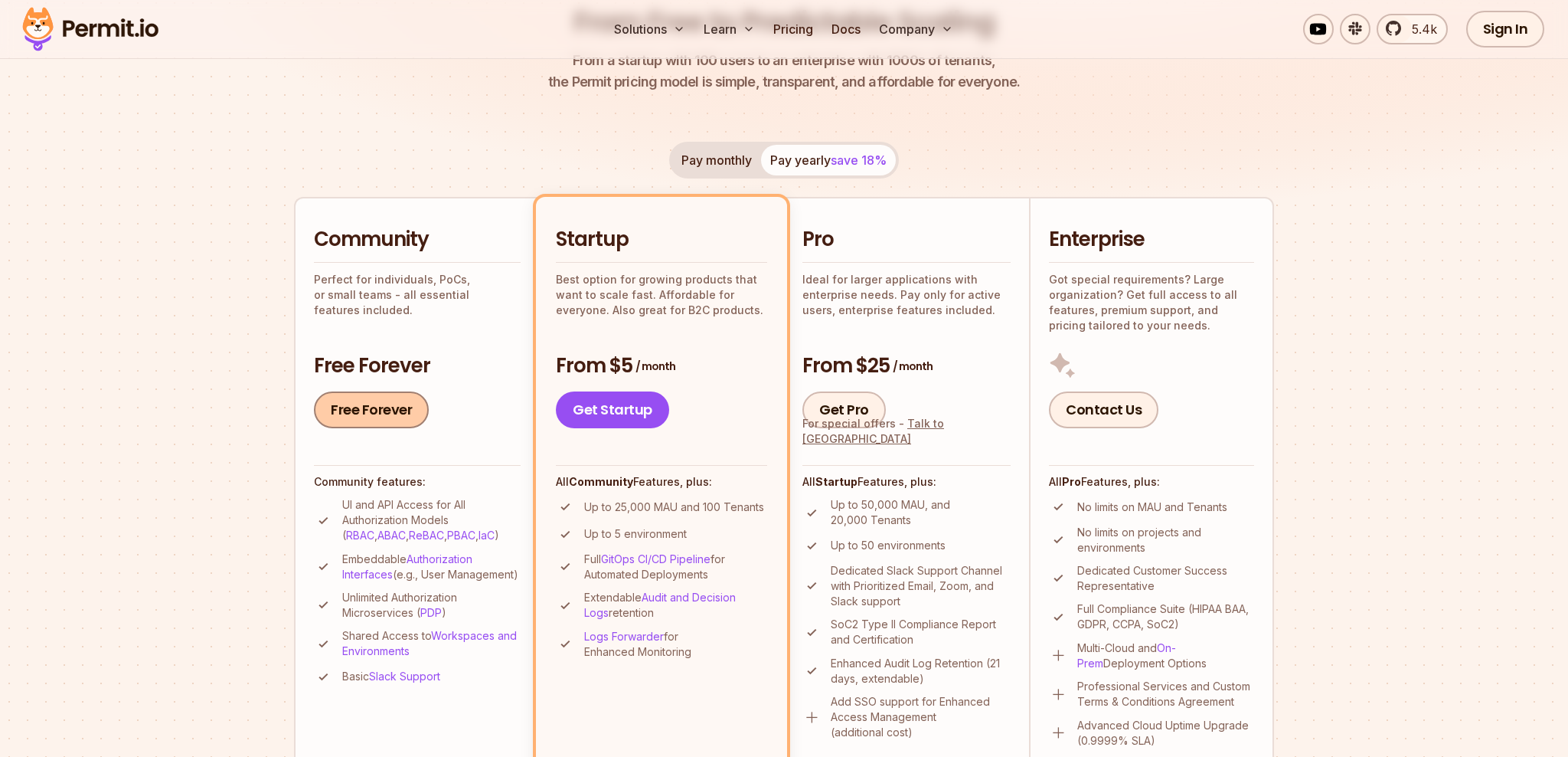
click at [385, 415] on link "Free Forever" at bounding box center [371, 409] width 115 height 37
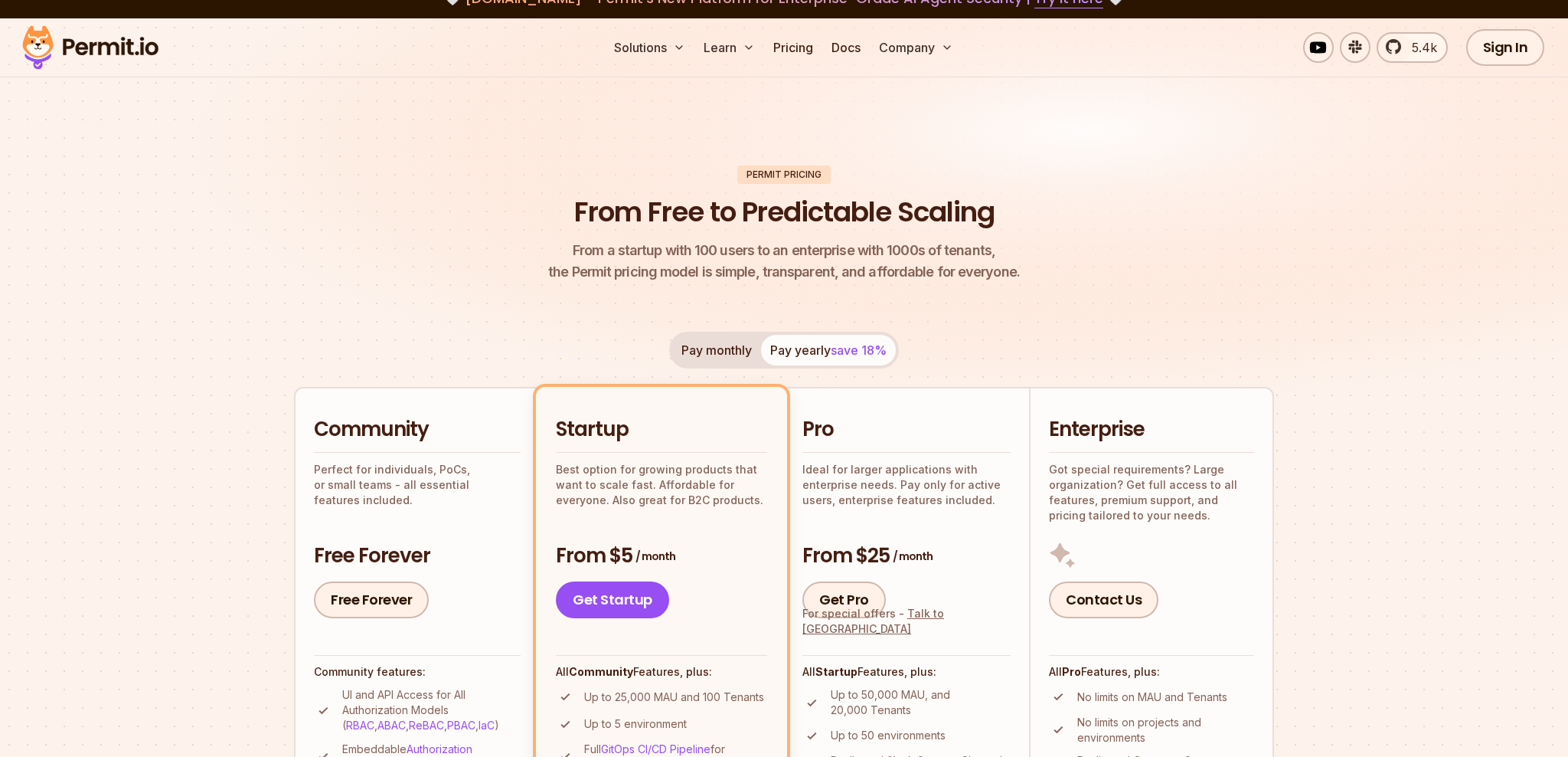
scroll to position [0, 0]
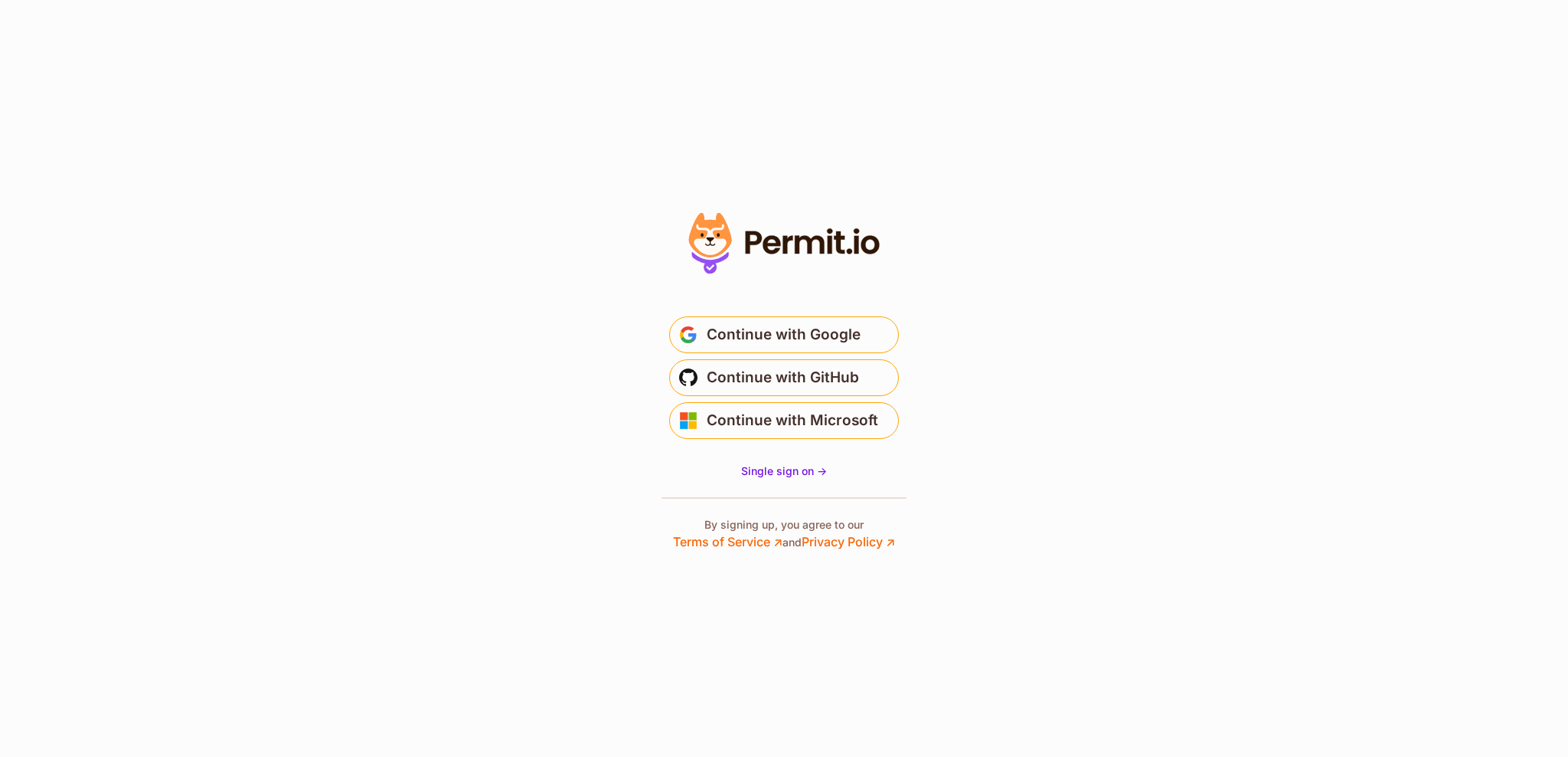
click at [725, 324] on span "Continue with Google" at bounding box center [783, 335] width 154 height 25
